Goal: Transaction & Acquisition: Obtain resource

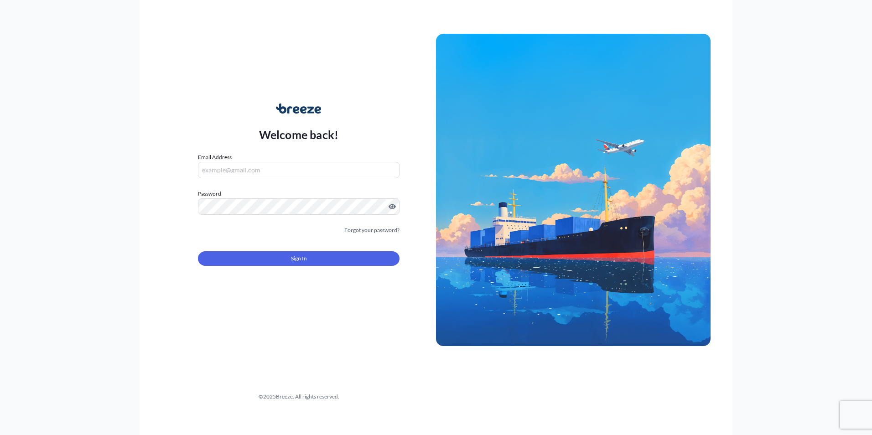
type input "[PERSON_NAME][EMAIL_ADDRESS][DOMAIN_NAME]"
click at [299, 264] on button "Sign In" at bounding box center [299, 258] width 202 height 15
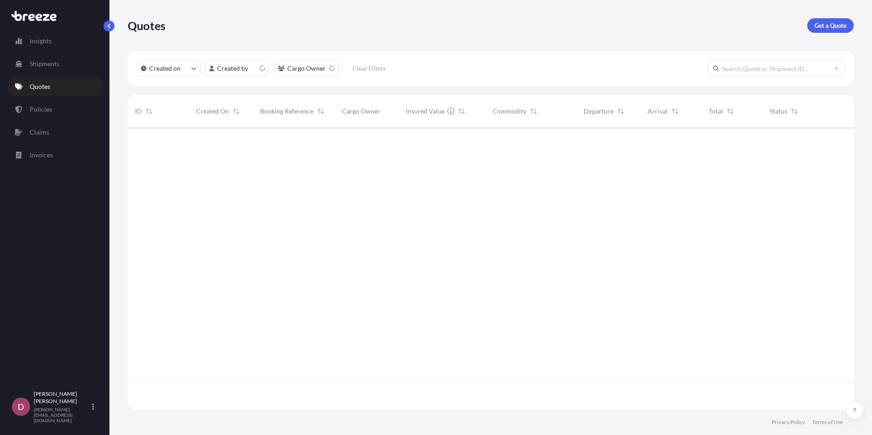
scroll to position [280, 719]
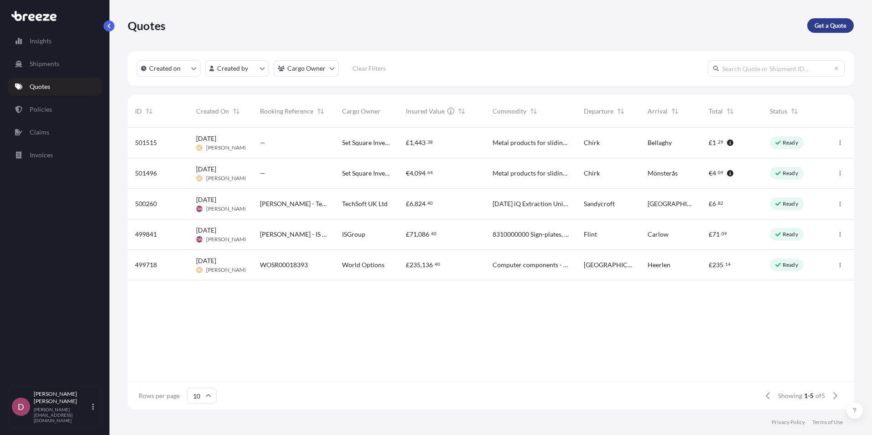
click at [826, 29] on p "Get a Quote" at bounding box center [830, 25] width 32 height 9
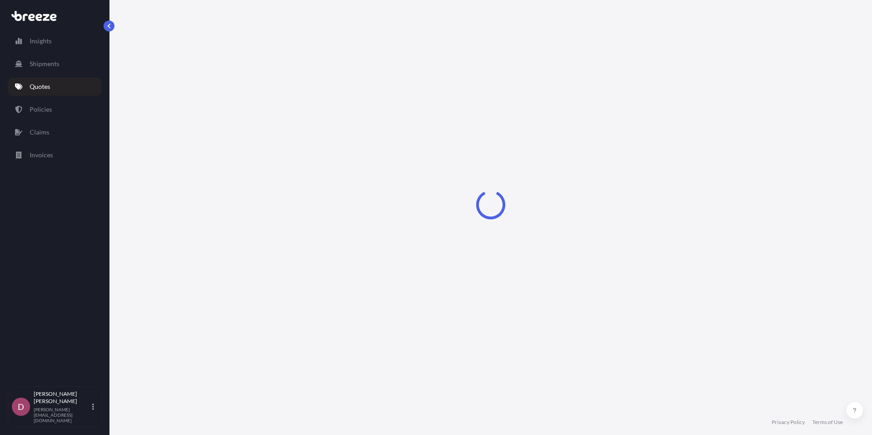
select select "Sea"
select select "1"
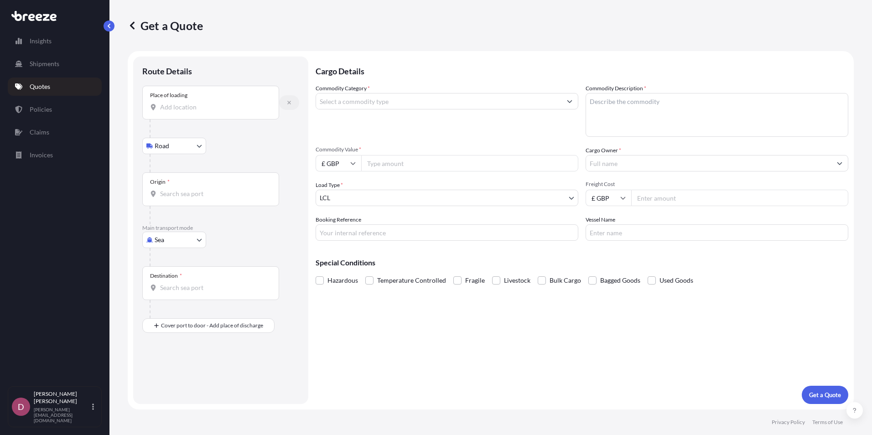
click at [293, 103] on button "button" at bounding box center [289, 102] width 20 height 15
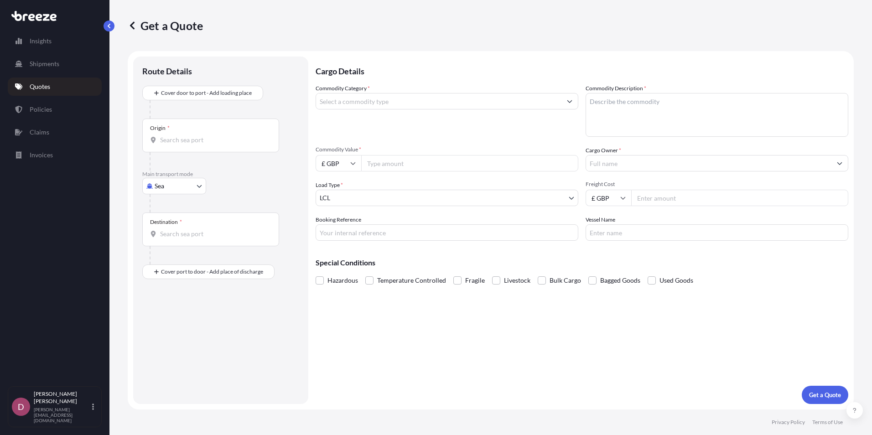
click at [172, 185] on body "Insights Shipments Quotes Policies Claims Invoices D [PERSON_NAME] [PERSON_NAME…" at bounding box center [436, 217] width 872 height 435
click at [179, 243] on div "Road" at bounding box center [174, 242] width 57 height 16
select select "Road"
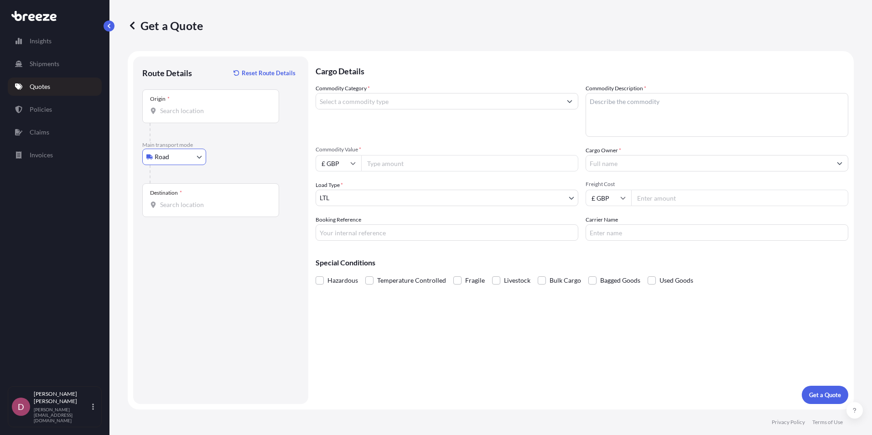
click at [193, 98] on div "Origin *" at bounding box center [210, 106] width 137 height 34
click at [193, 106] on input "Origin *" at bounding box center [214, 110] width 108 height 9
click at [190, 103] on div "Origin *" at bounding box center [210, 106] width 137 height 34
click at [190, 106] on input "Origin * Please select an origin" at bounding box center [214, 110] width 108 height 9
paste input "LL14 5DG"
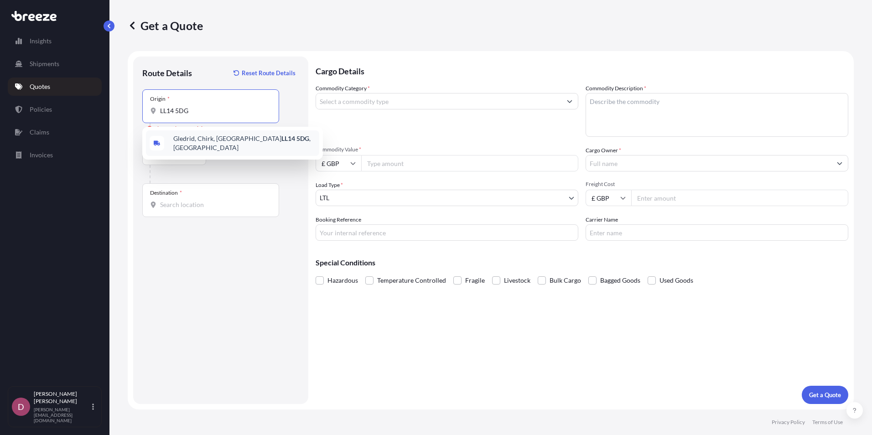
click at [220, 141] on span "[STREET_ADDRESS]" at bounding box center [244, 143] width 142 height 18
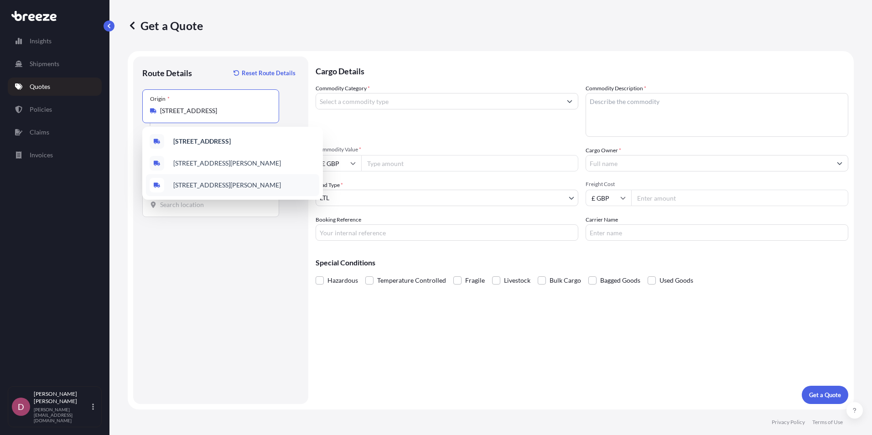
click at [186, 200] on div "Gledrid, Chirk, Wrexham LL14 5DG, [GEOGRAPHIC_DATA] [STREET_ADDRESS][PERSON_NAM…" at bounding box center [232, 163] width 181 height 73
paste input "BT45 8JN"
type input "[STREET_ADDRESS]"
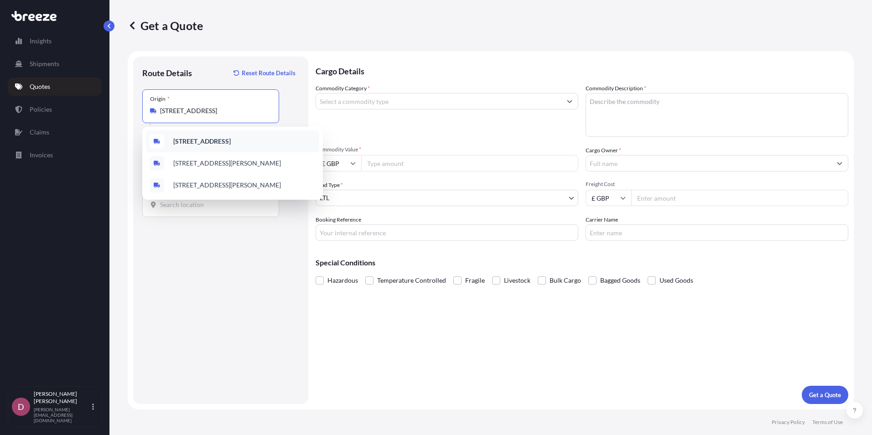
click at [231, 143] on b "[STREET_ADDRESS]" at bounding box center [201, 141] width 57 height 8
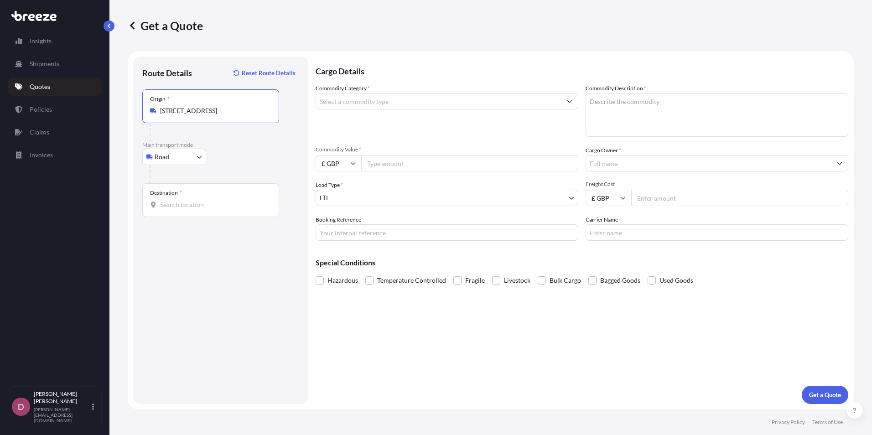
click at [170, 212] on div "Destination *" at bounding box center [210, 200] width 137 height 34
click at [170, 209] on input "Destination *" at bounding box center [214, 204] width 108 height 9
paste input "BT45 8JN"
click at [211, 237] on span "[STREET_ADDRESS][PERSON_NAME]" at bounding box center [244, 237] width 142 height 18
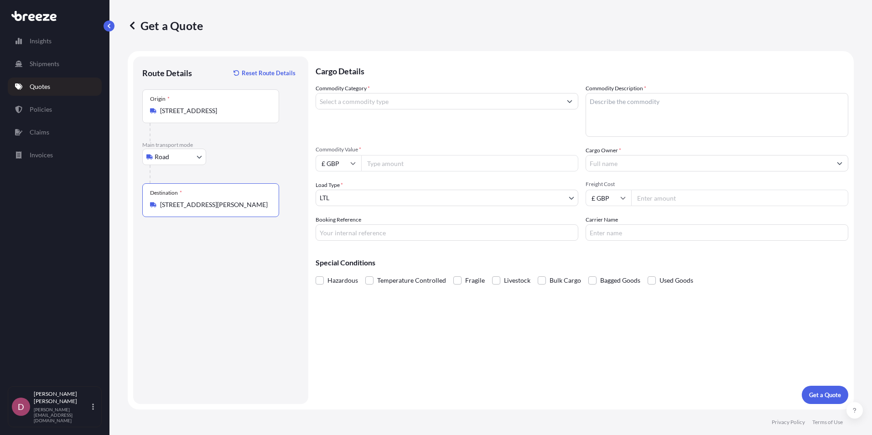
type input "[STREET_ADDRESS][PERSON_NAME]"
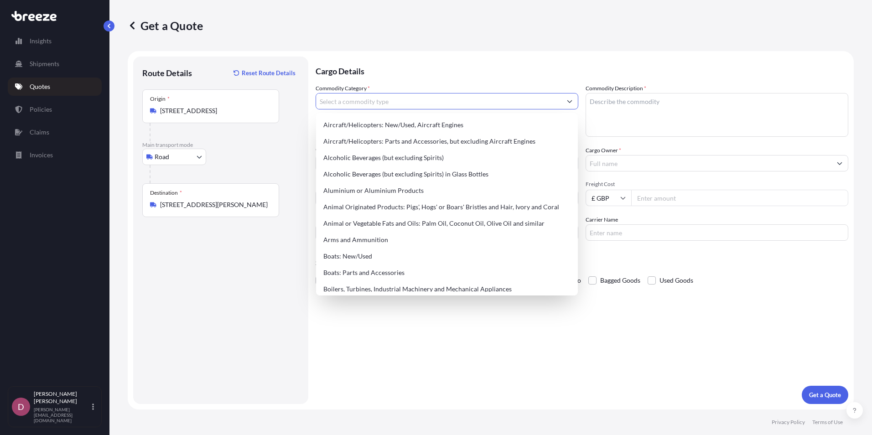
click at [393, 101] on input "Commodity Category *" at bounding box center [438, 101] width 245 height 16
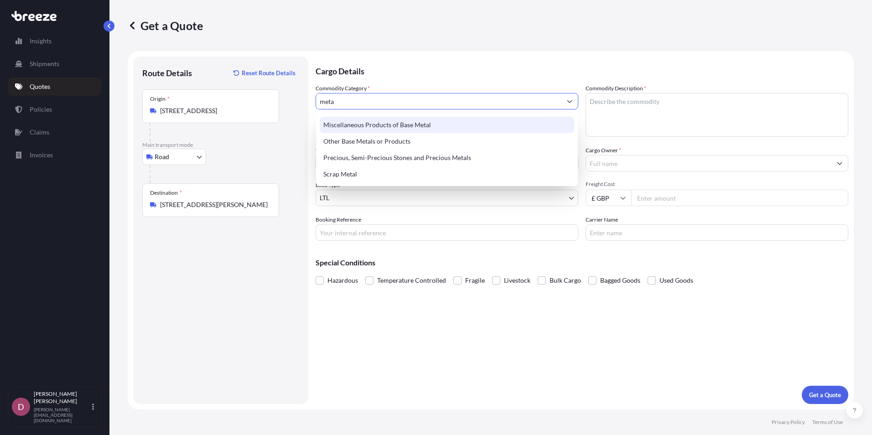
click at [404, 121] on div "Miscellaneous Products of Base Metal" at bounding box center [447, 125] width 254 height 16
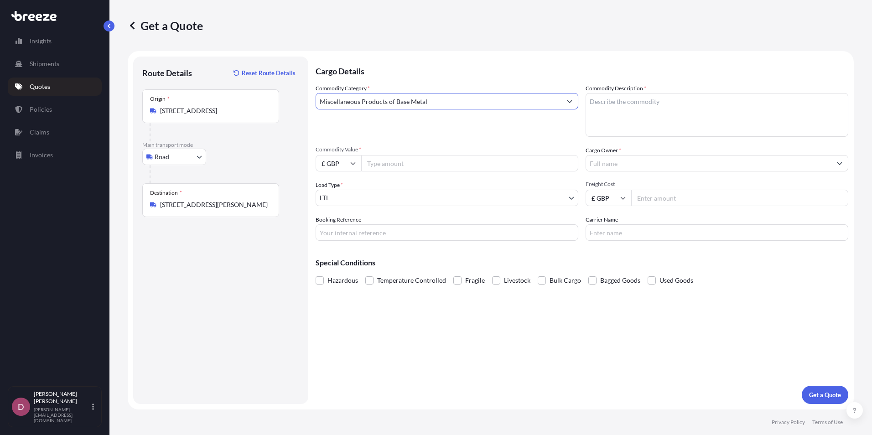
type input "Miscellaneous Products of Base Metal"
click at [653, 125] on textarea "Commodity Description *" at bounding box center [716, 115] width 263 height 44
paste textarea "Telescopic Slide"
click at [797, 100] on textarea "Telescopic Slide" at bounding box center [716, 115] width 263 height 44
paste textarea "8302420090"
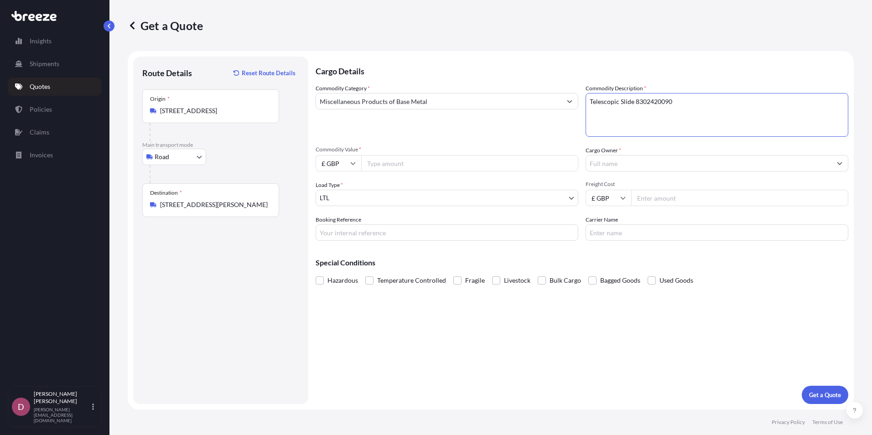
type textarea "Telescopic Slide 8302420090"
click at [388, 169] on input "Commodity Value *" at bounding box center [469, 163] width 217 height 16
type input "1312.16"
click at [402, 235] on input "Booking Reference" at bounding box center [447, 232] width 263 height 16
type input "GSF 15.10 N.[GEOGRAPHIC_DATA]"
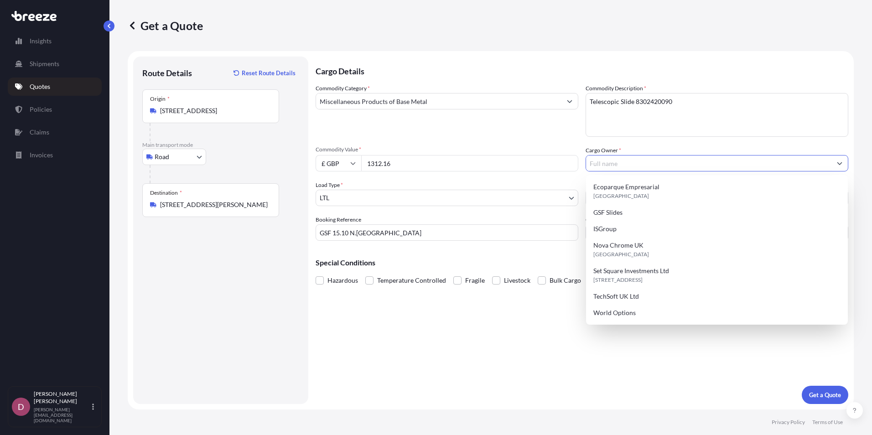
click at [630, 165] on input "Cargo Owner *" at bounding box center [708, 163] width 245 height 16
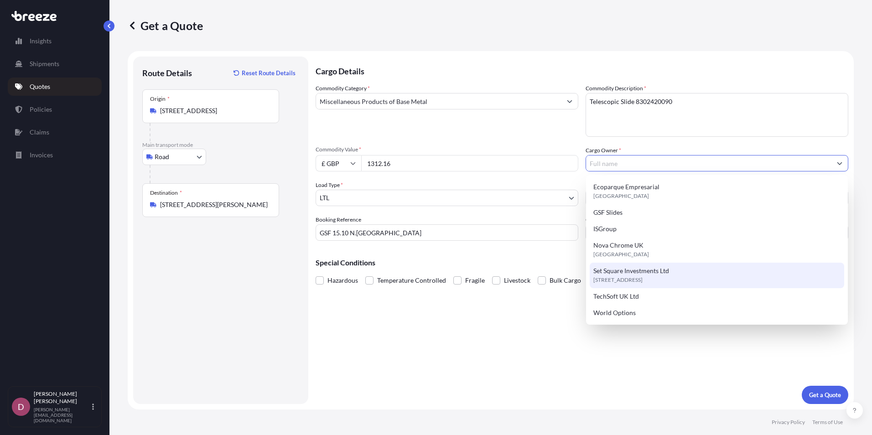
click at [647, 267] on span "Set Square Investments Ltd" at bounding box center [631, 270] width 76 height 9
type input "Set Square Investments Ltd"
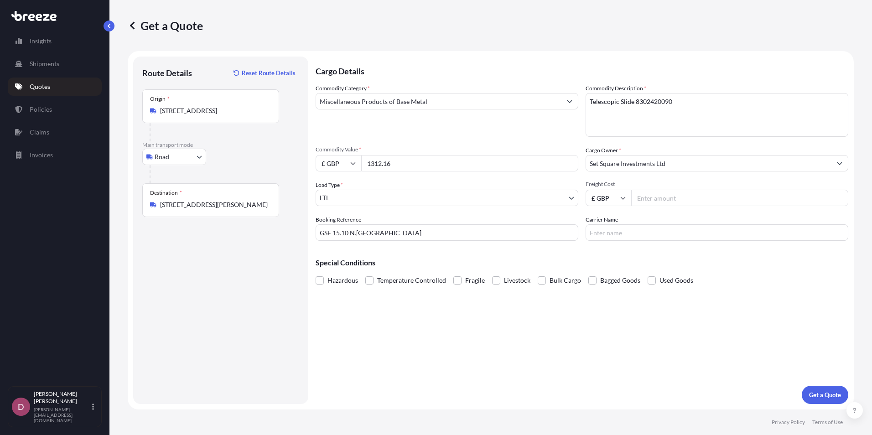
click at [659, 200] on input "Freight Cost" at bounding box center [739, 198] width 217 height 16
type input "144"
click at [632, 234] on input "Carrier Name" at bounding box center [716, 232] width 263 height 16
type input "[MEDICAL_DATA]"
click at [830, 393] on p "Get a Quote" at bounding box center [825, 394] width 32 height 9
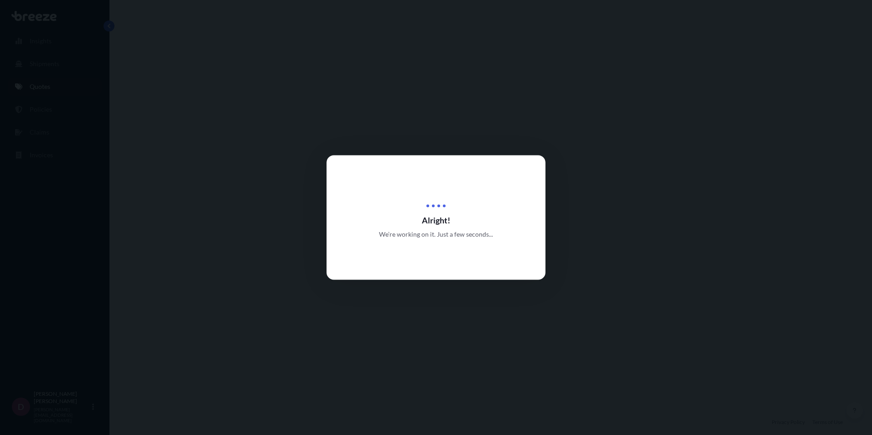
select select "Road"
select select "1"
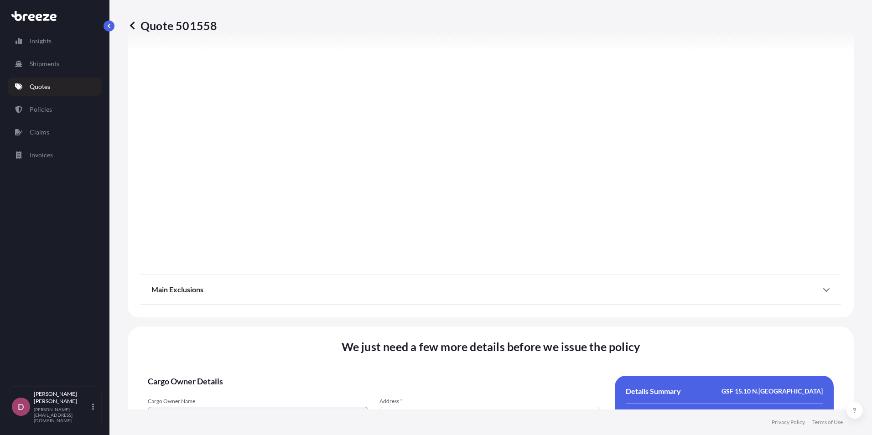
scroll to position [1012, 0]
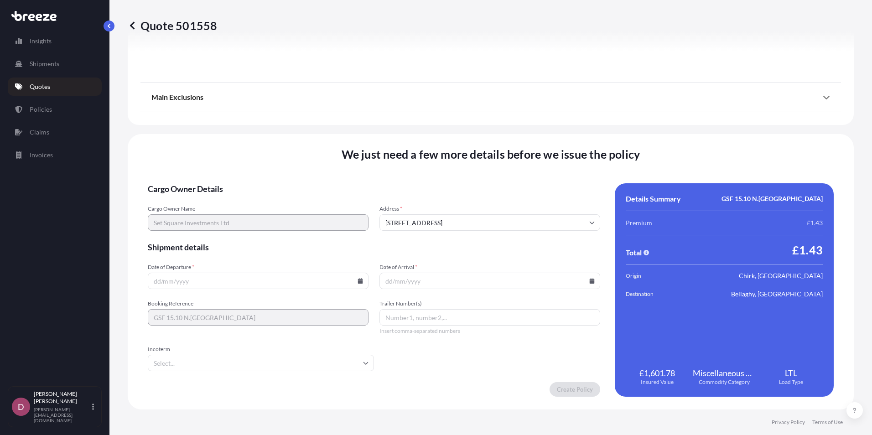
click at [253, 282] on input "Date of Departure *" at bounding box center [258, 281] width 221 height 16
click at [357, 284] on input "Date of Departure *" at bounding box center [258, 281] width 221 height 16
click at [358, 281] on icon at bounding box center [360, 280] width 5 height 5
click at [257, 200] on button "16" at bounding box center [257, 199] width 15 height 15
type input "[DATE]"
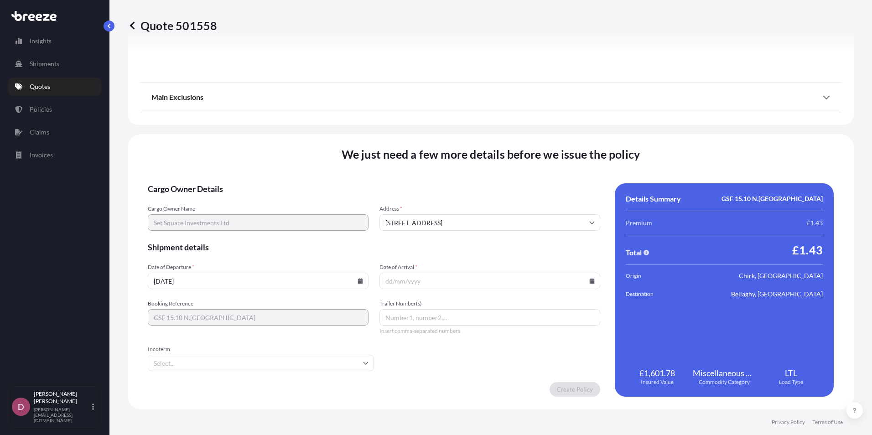
click at [587, 284] on input "Date of Arrival *" at bounding box center [489, 281] width 221 height 16
click at [589, 283] on icon at bounding box center [591, 280] width 5 height 5
click at [484, 218] on button "23" at bounding box center [486, 217] width 15 height 15
type input "[DATE]"
click at [231, 363] on input "Incoterm" at bounding box center [261, 363] width 226 height 16
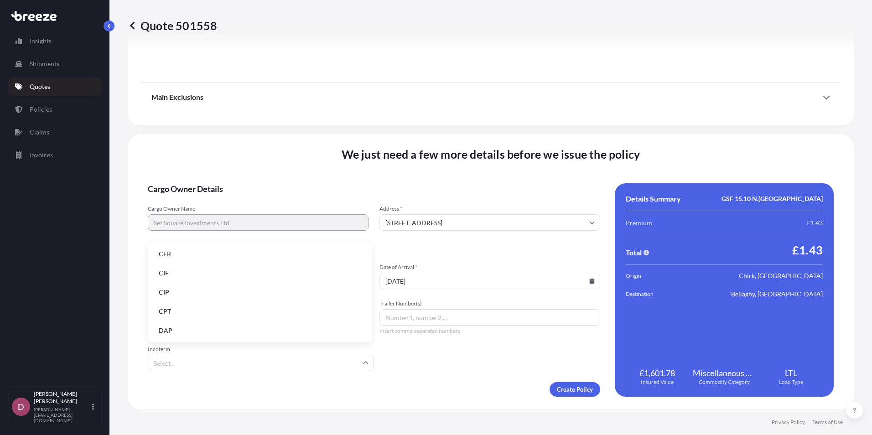
click at [181, 326] on li "DAP" at bounding box center [259, 330] width 217 height 17
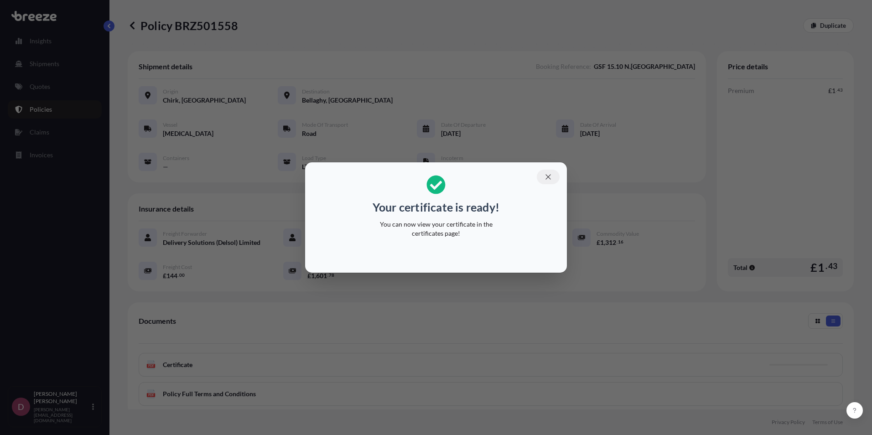
click at [547, 177] on icon "button" at bounding box center [548, 177] width 8 height 8
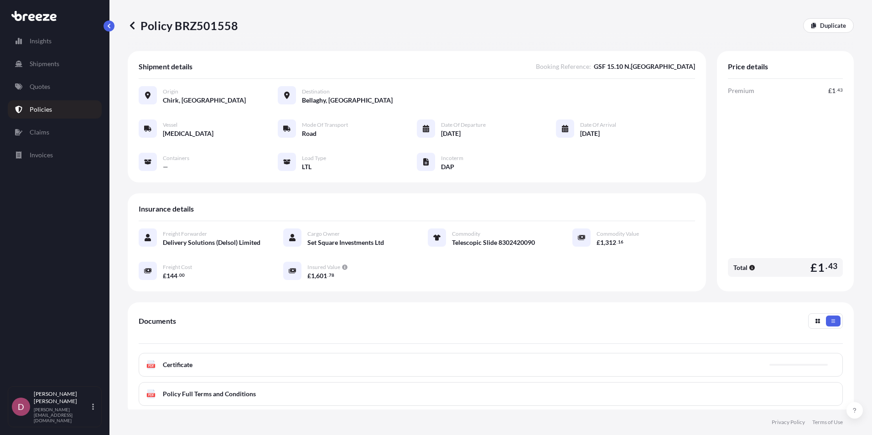
click at [200, 374] on div "PDF Certificate" at bounding box center [491, 365] width 704 height 24
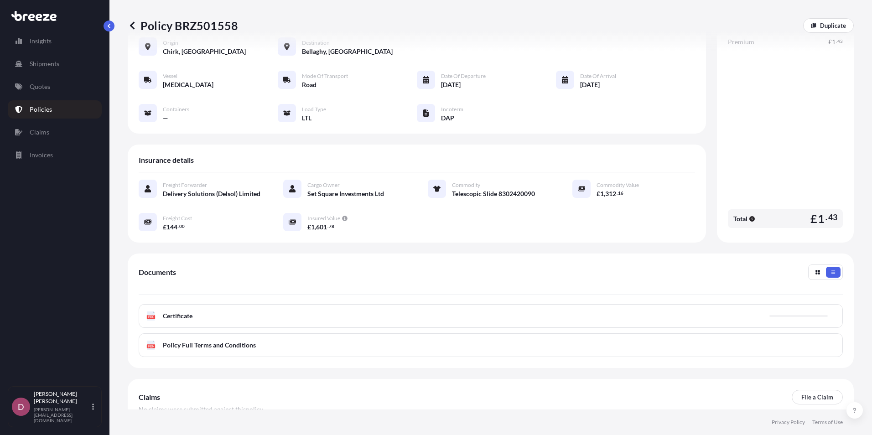
scroll to position [114, 0]
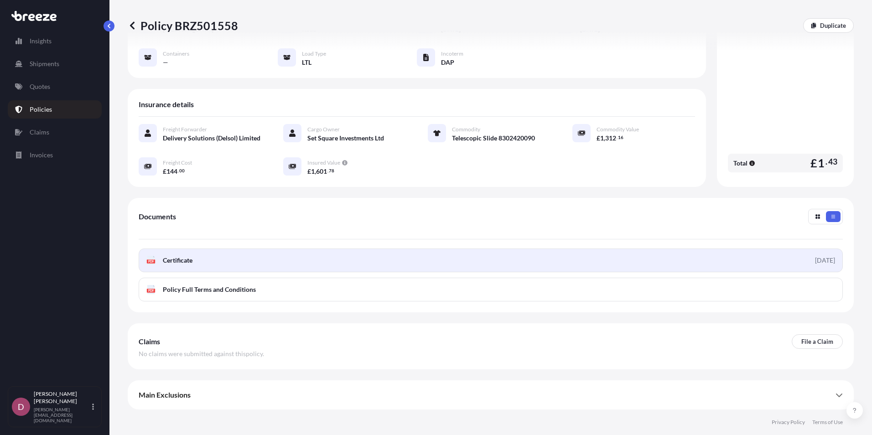
click at [296, 264] on link "PDF Certificate [DATE]" at bounding box center [491, 261] width 704 height 24
